Goal: Task Accomplishment & Management: Use online tool/utility

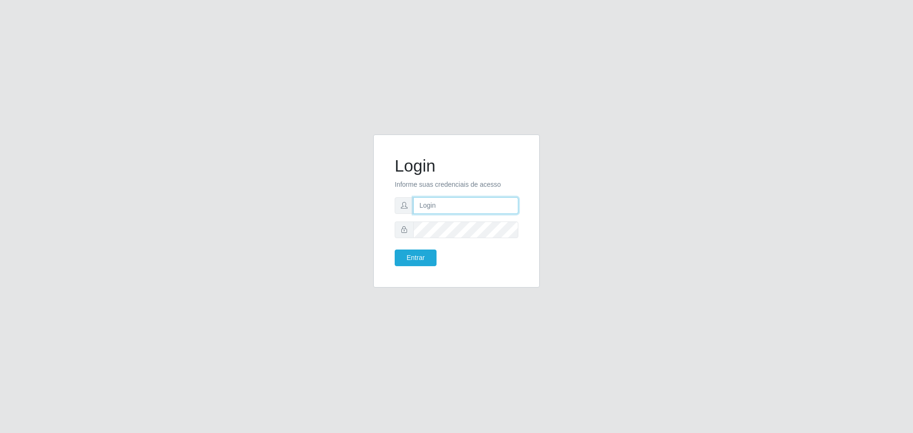
type input "[EMAIL_ADDRESS][DOMAIN_NAME]"
click at [409, 252] on button "Entrar" at bounding box center [416, 258] width 42 height 17
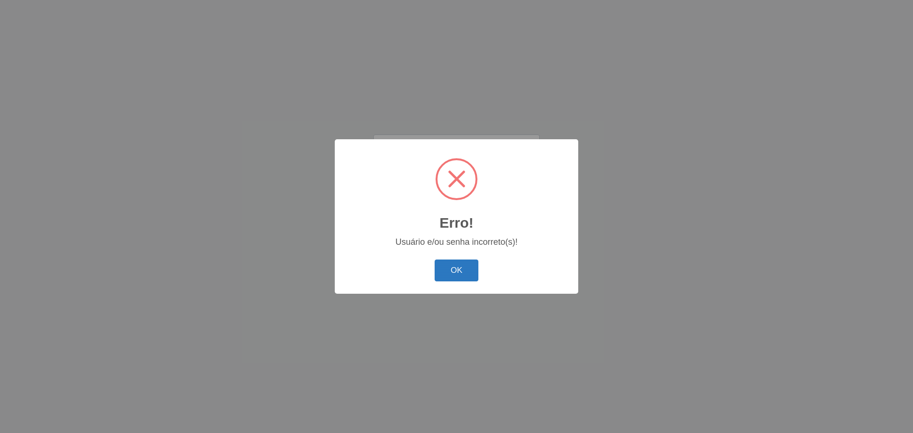
click at [451, 268] on button "OK" at bounding box center [457, 271] width 44 height 22
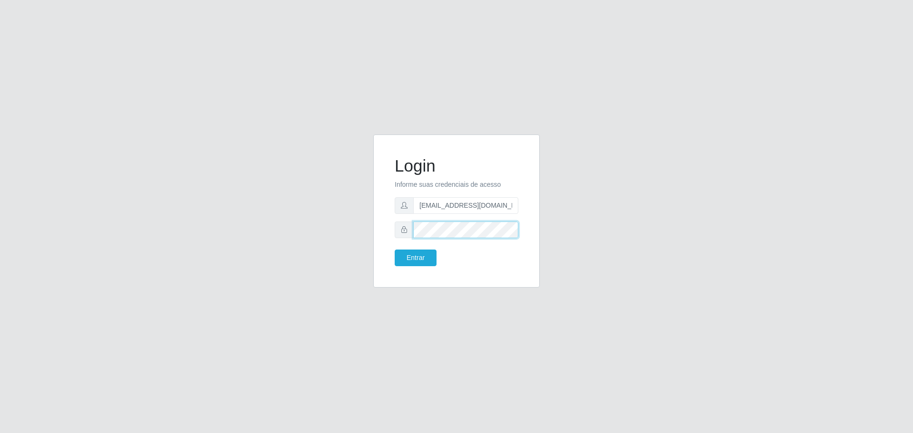
click at [395, 250] on button "Entrar" at bounding box center [416, 258] width 42 height 17
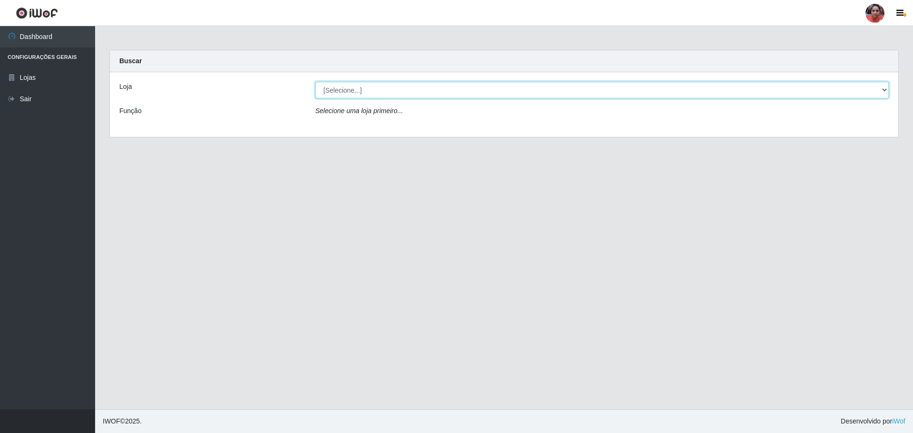
click at [573, 88] on select "[Selecione...] Mar Vermelho - Loja 05" at bounding box center [602, 90] width 574 height 17
select select "252"
click at [315, 82] on select "[Selecione...] Mar Vermelho - Loja 05" at bounding box center [602, 90] width 574 height 17
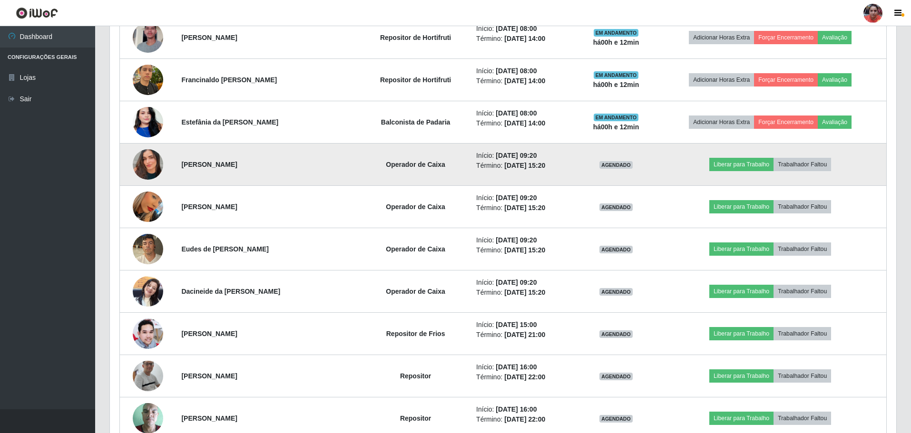
scroll to position [713, 0]
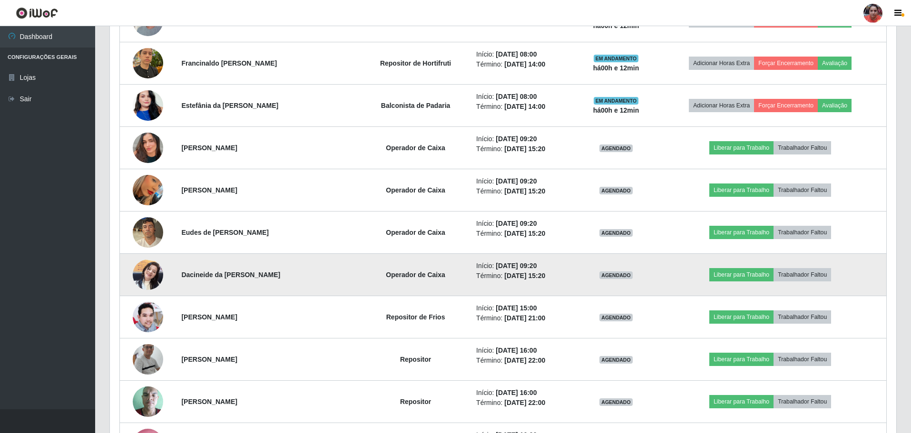
click at [140, 267] on img at bounding box center [148, 274] width 30 height 40
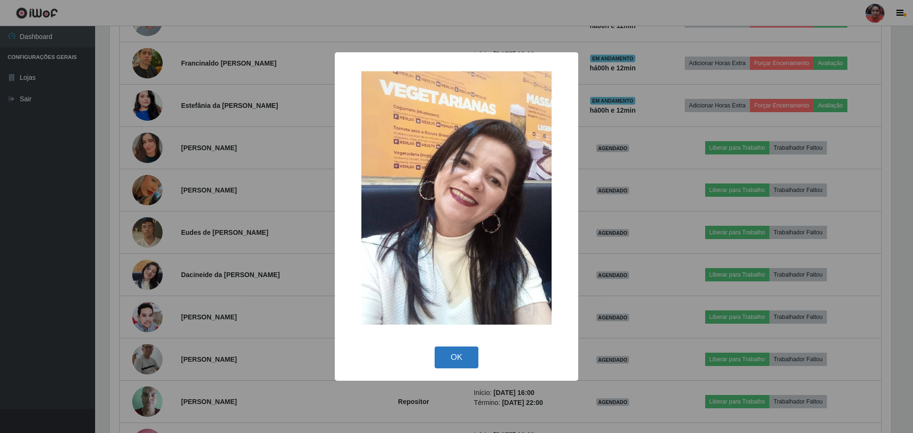
click at [469, 368] on button "OK" at bounding box center [457, 358] width 44 height 22
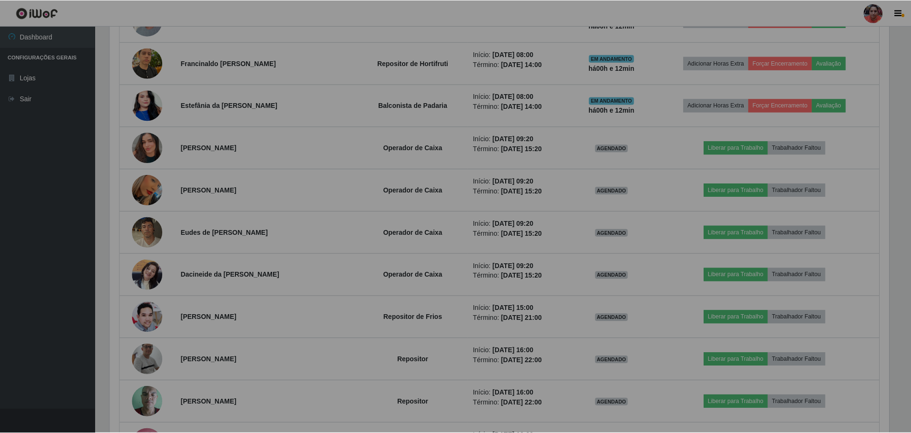
scroll to position [197, 786]
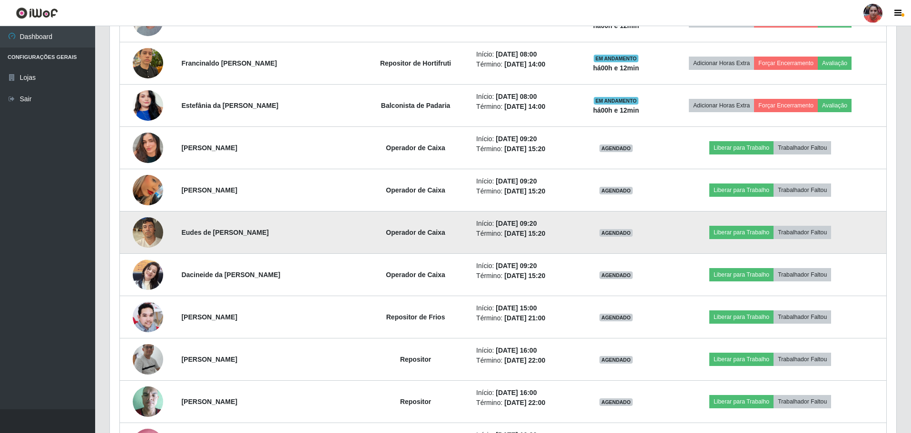
click at [145, 235] on img at bounding box center [148, 232] width 30 height 40
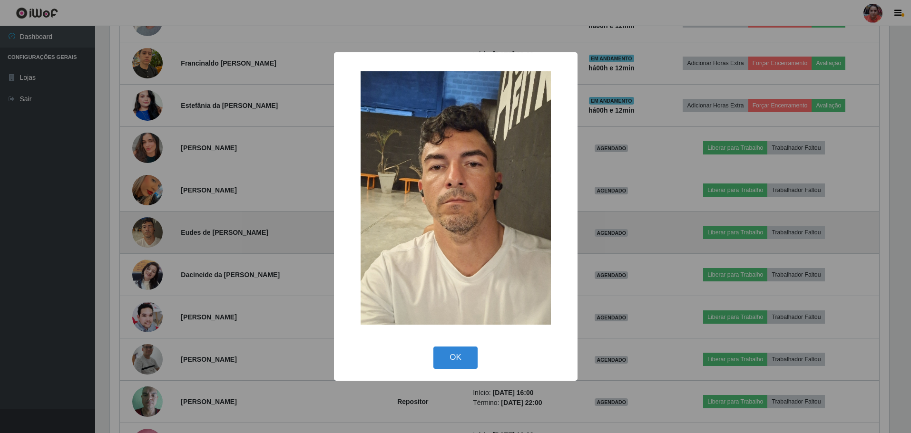
scroll to position [197, 781]
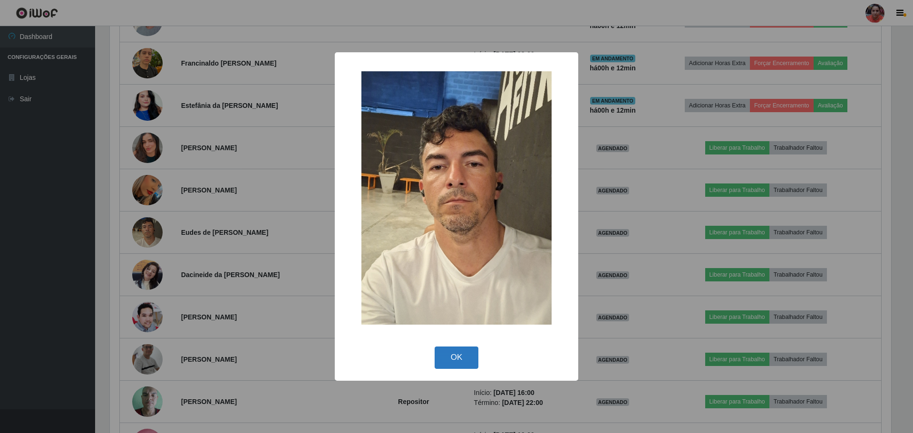
click at [471, 361] on button "OK" at bounding box center [457, 358] width 44 height 22
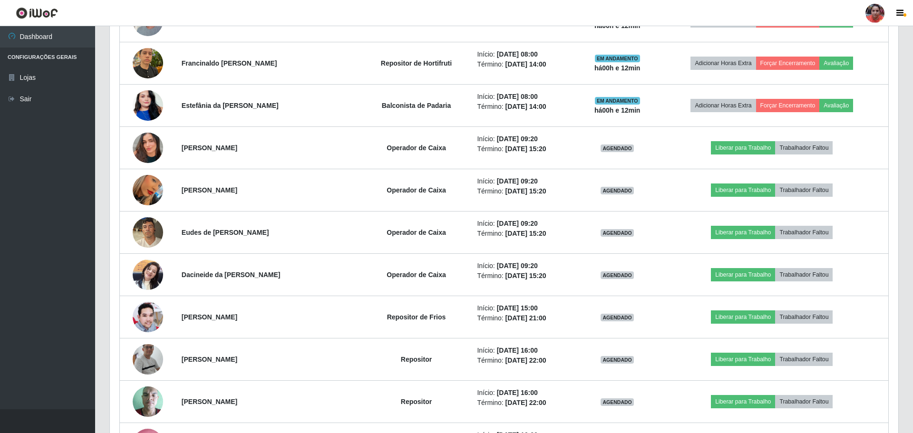
scroll to position [197, 786]
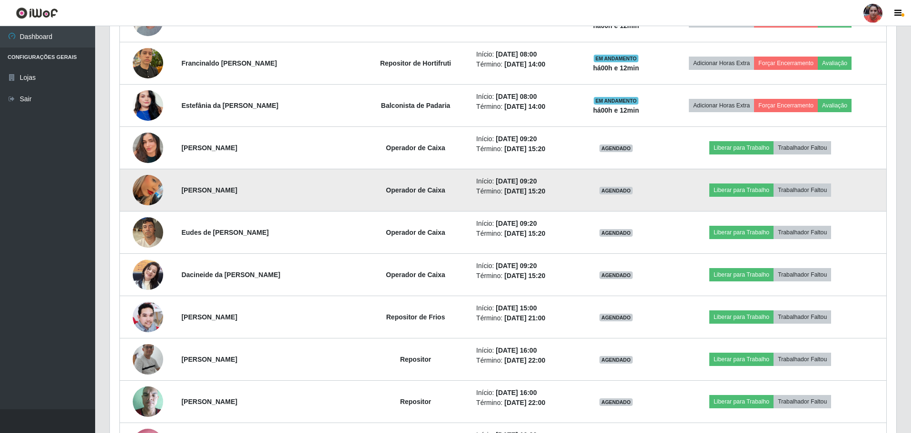
click at [154, 194] on img at bounding box center [148, 190] width 30 height 54
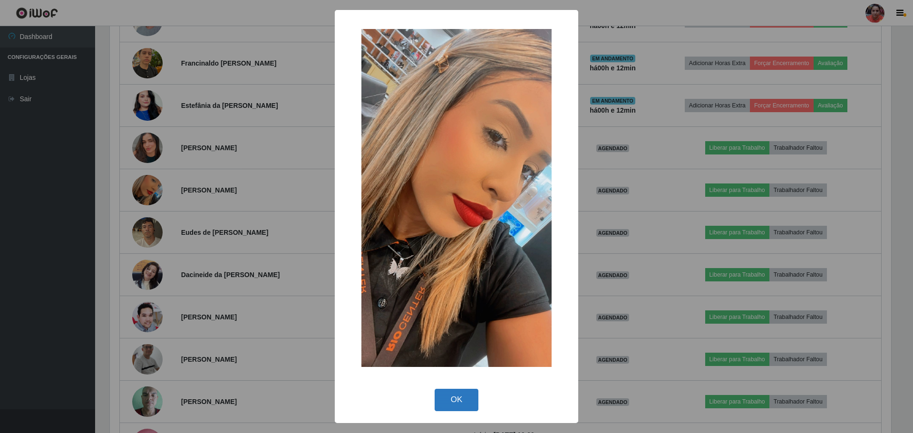
click at [468, 405] on button "OK" at bounding box center [457, 400] width 44 height 22
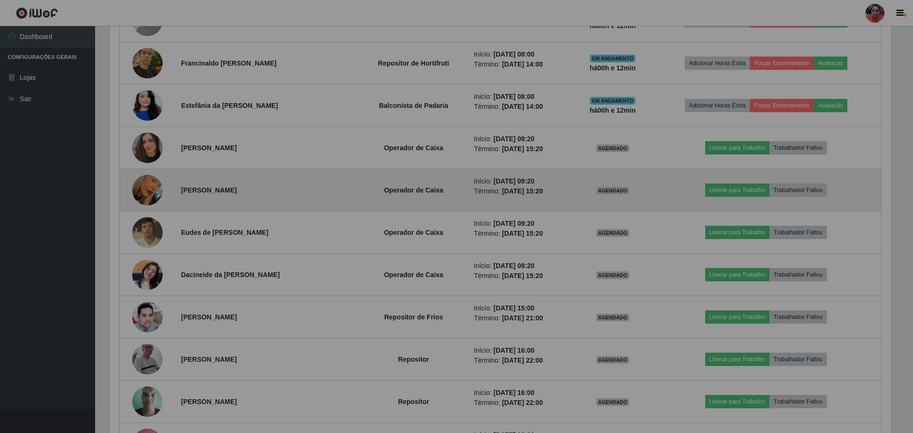
scroll to position [197, 786]
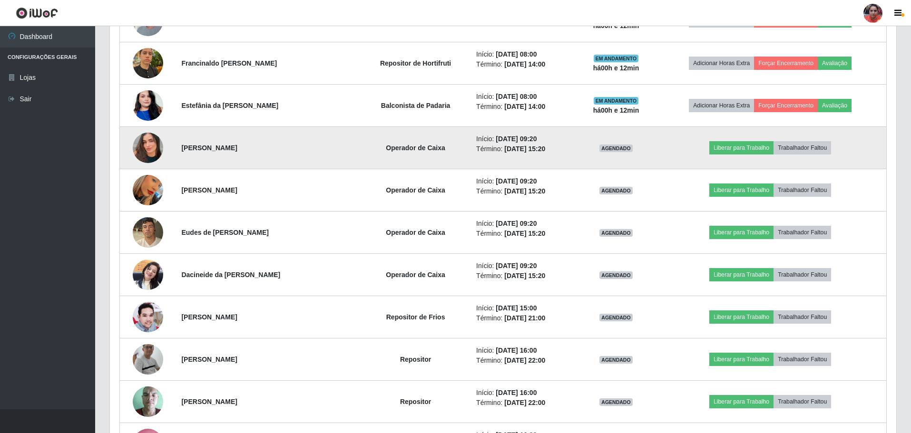
click at [152, 150] on img at bounding box center [148, 148] width 30 height 54
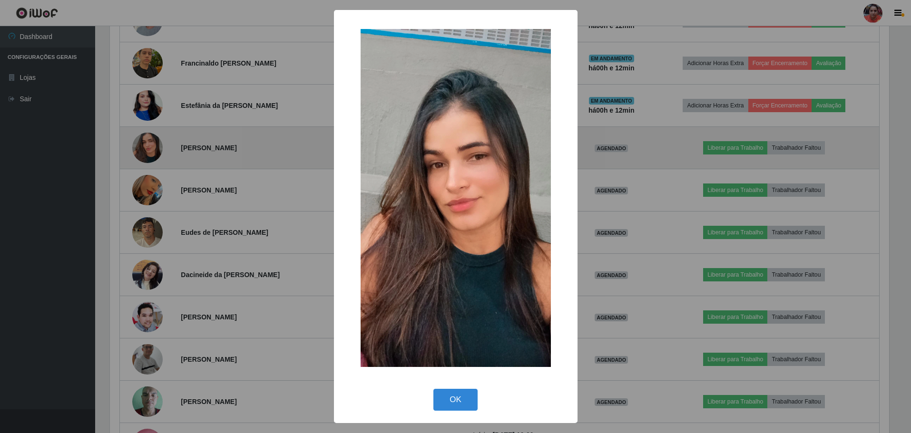
scroll to position [197, 781]
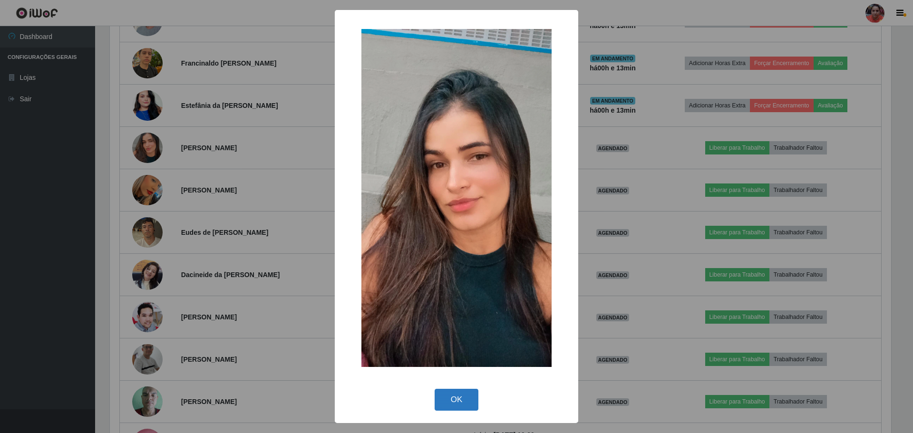
click at [447, 395] on button "OK" at bounding box center [457, 400] width 44 height 22
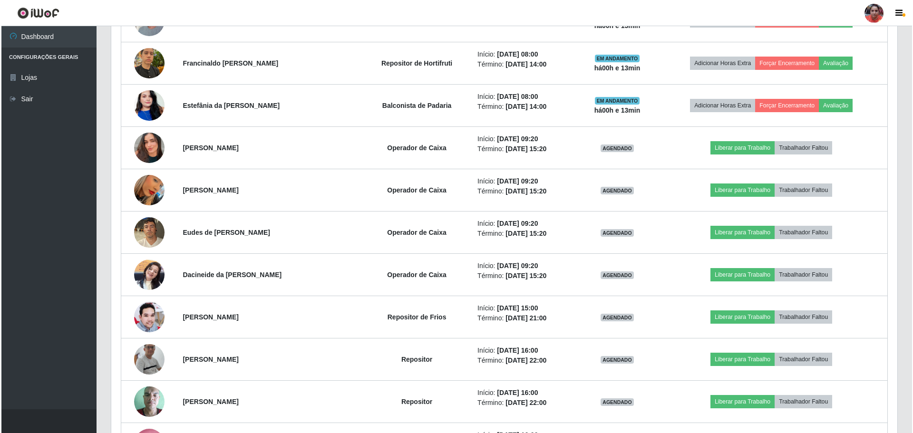
scroll to position [197, 786]
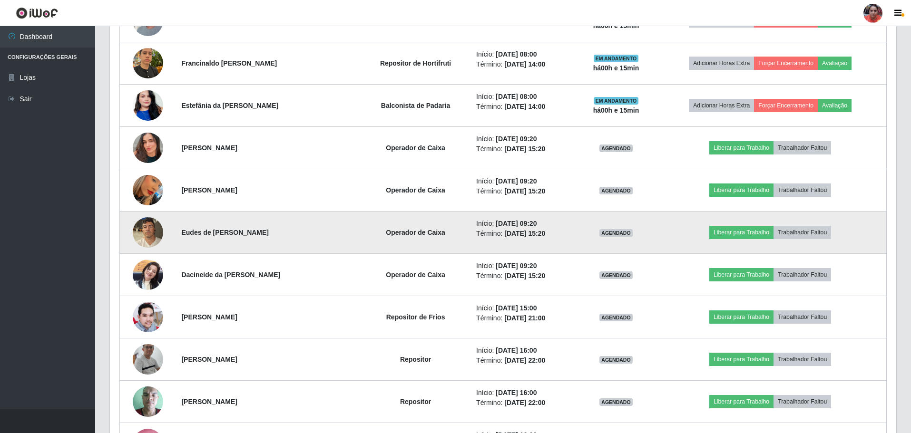
click at [160, 234] on img at bounding box center [148, 232] width 30 height 40
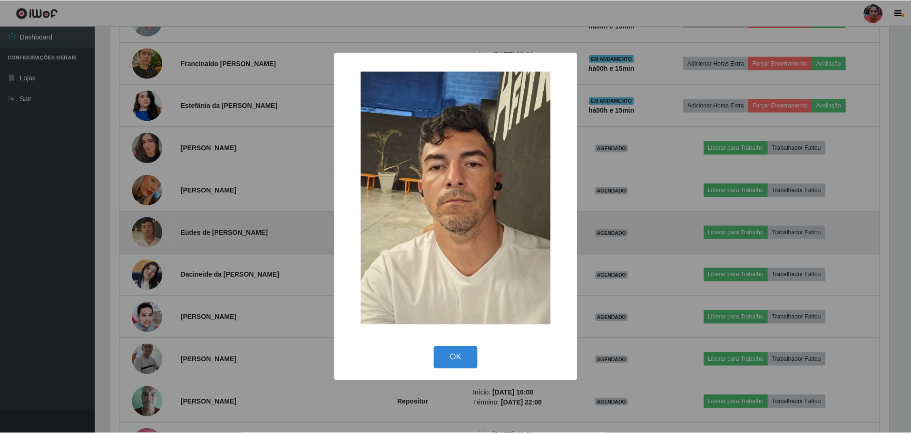
scroll to position [197, 781]
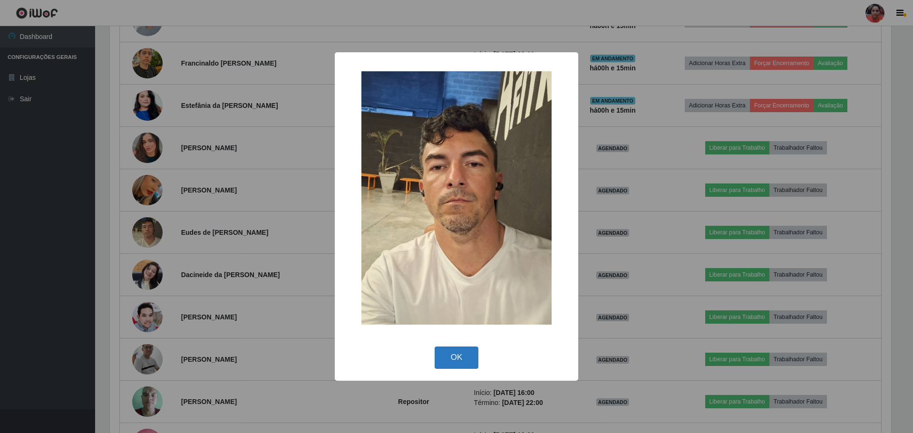
click at [467, 357] on button "OK" at bounding box center [457, 358] width 44 height 22
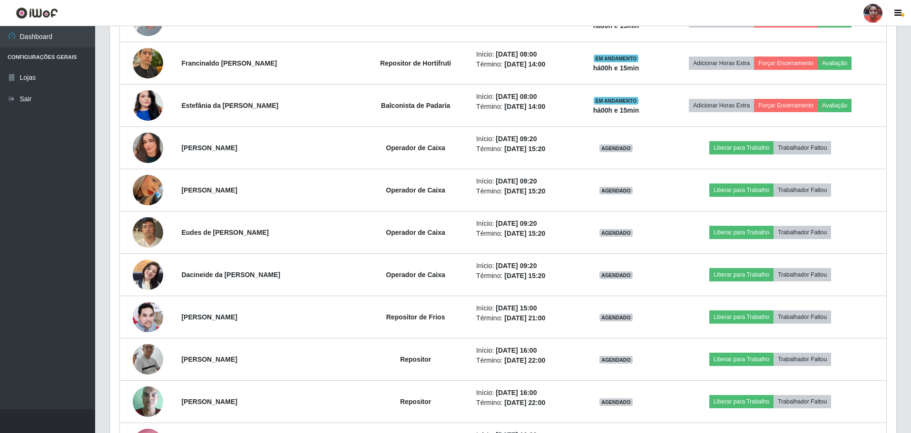
scroll to position [197, 786]
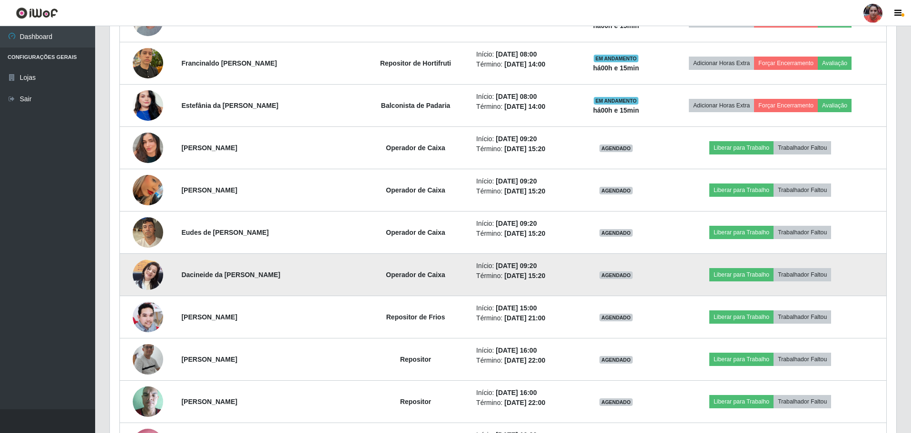
click at [158, 274] on img at bounding box center [148, 274] width 30 height 40
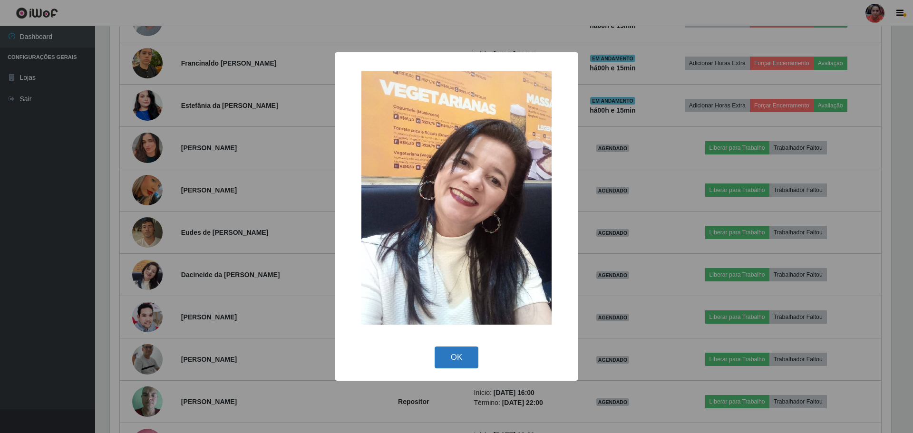
click at [465, 361] on button "OK" at bounding box center [457, 358] width 44 height 22
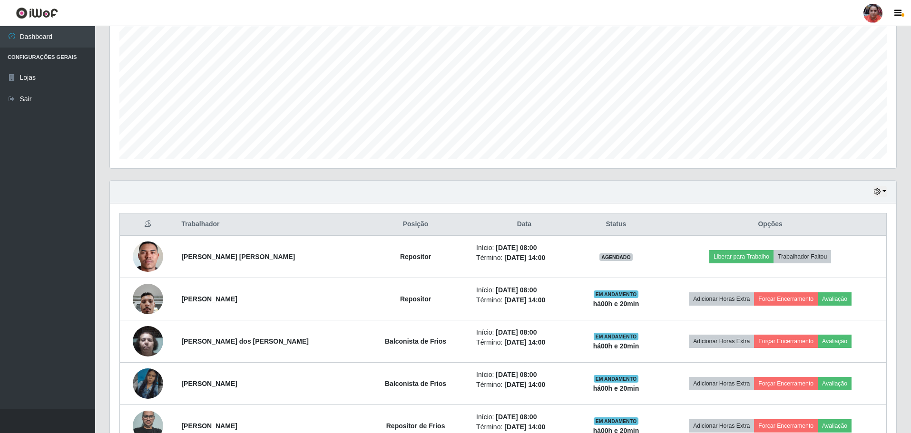
scroll to position [131, 0]
